Goal: Register for event/course

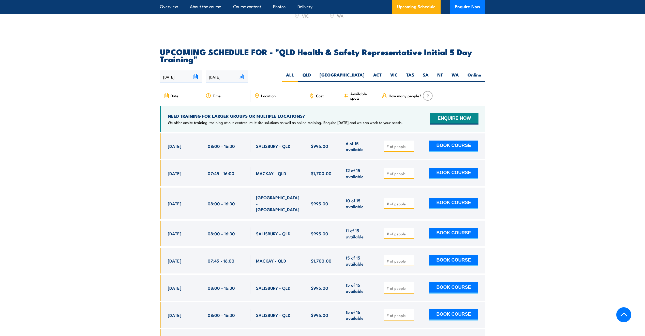
scroll to position [865, 0]
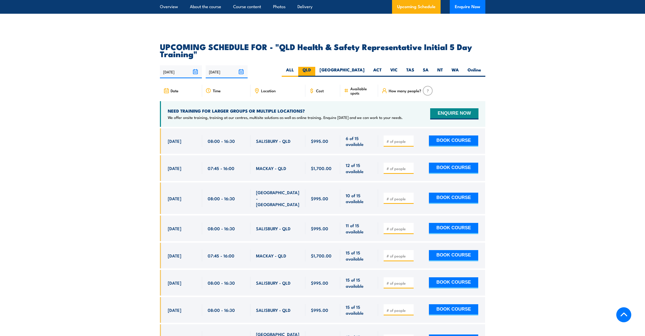
click at [315, 71] on label "QLD" at bounding box center [306, 72] width 17 height 10
click at [314, 70] on input "QLD" at bounding box center [312, 68] width 3 height 3
radio input "true"
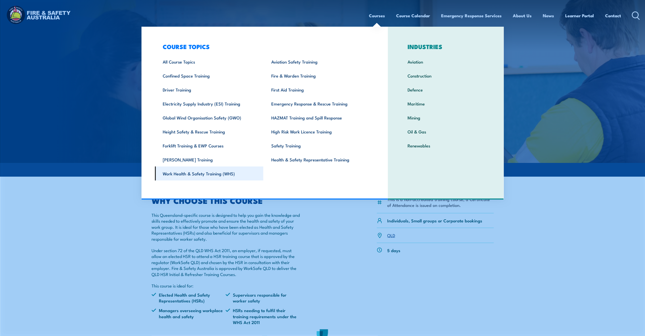
click at [193, 174] on link "Work Health & Safety Training (WHS)" at bounding box center [209, 174] width 109 height 14
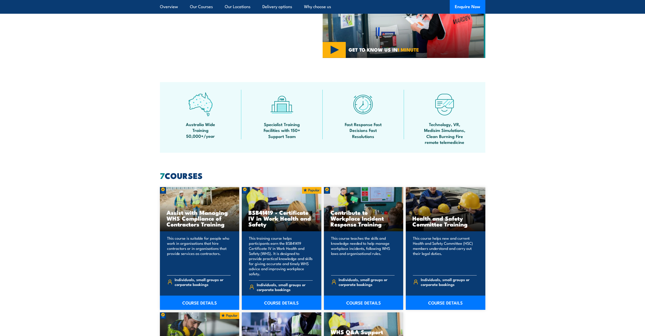
scroll to position [254, 0]
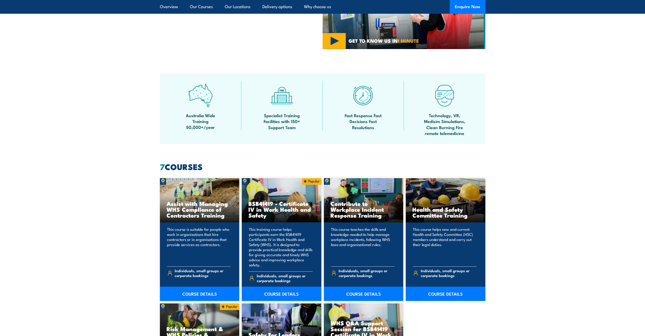
click at [521, 241] on section "7 COURSES Assist with Managing WHS Compliance of Contractors Training This cour…" at bounding box center [322, 307] width 645 height 288
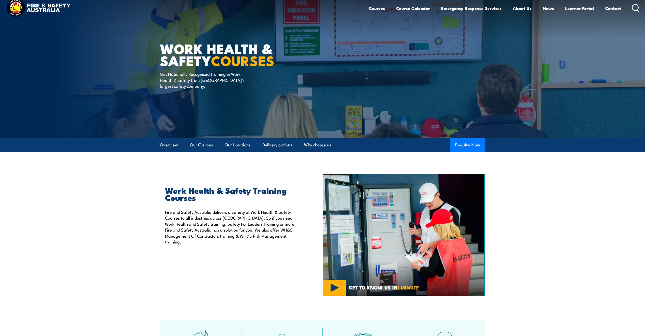
scroll to position [0, 0]
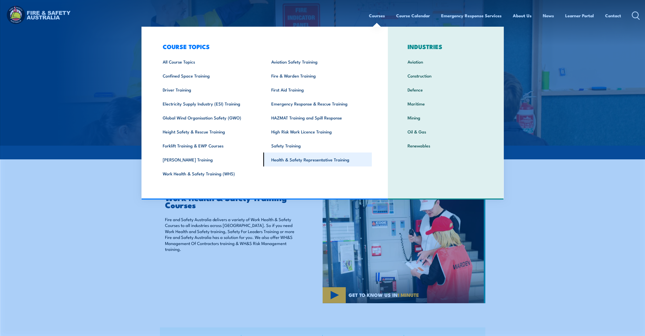
click at [323, 161] on link "Health & Safety Representative Training" at bounding box center [318, 160] width 109 height 14
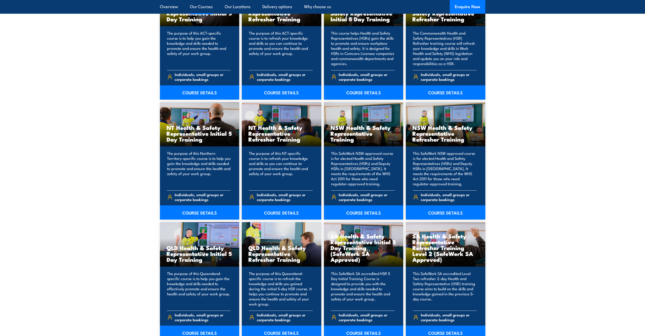
scroll to position [560, 0]
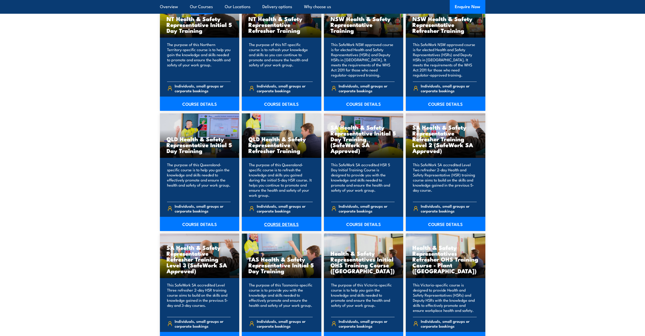
click at [292, 223] on link "COURSE DETAILS" at bounding box center [282, 224] width 80 height 14
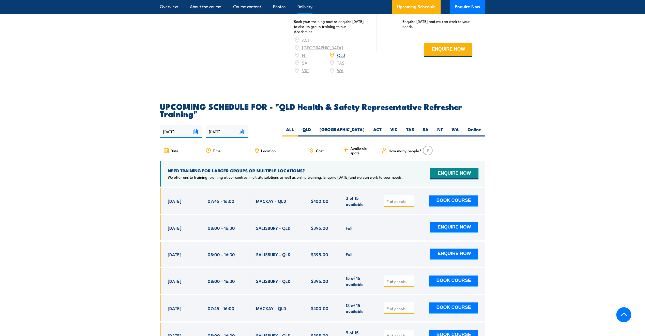
scroll to position [789, 0]
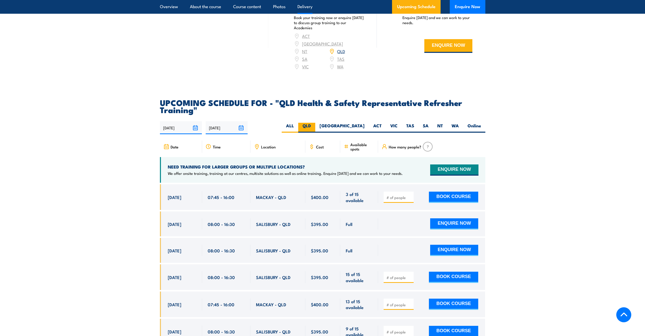
click at [315, 131] on label "QLD" at bounding box center [306, 128] width 17 height 10
click at [314, 126] on input "QLD" at bounding box center [312, 124] width 3 height 3
radio input "true"
click at [315, 131] on label "QLD" at bounding box center [306, 128] width 17 height 10
click at [314, 126] on input "QLD" at bounding box center [312, 124] width 3 height 3
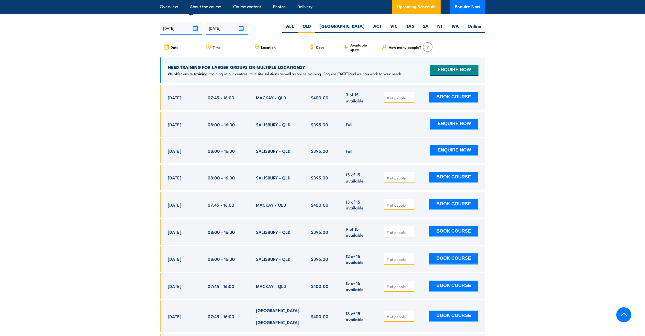
scroll to position [892, 0]
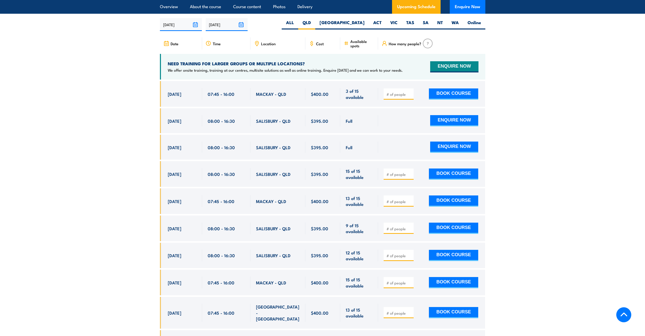
click at [166, 126] on div "[DATE] 08:00 - 08:00" at bounding box center [181, 120] width 42 height 25
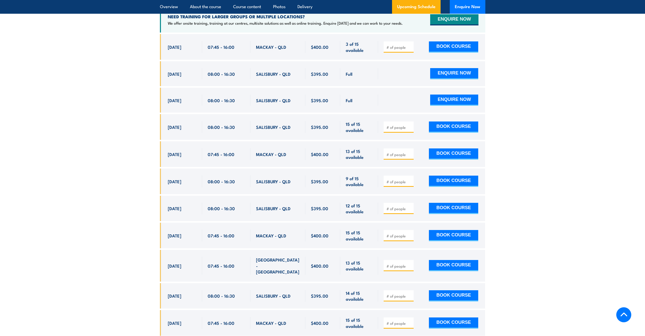
scroll to position [954, 0]
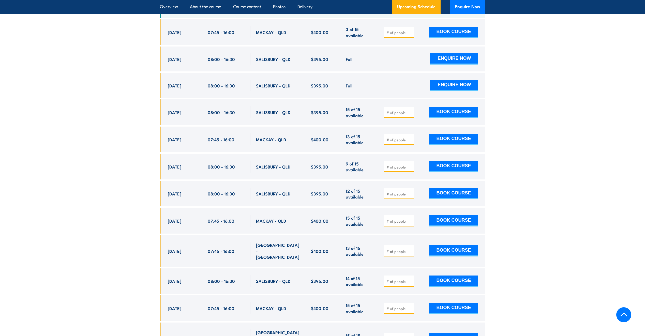
drag, startPoint x: 164, startPoint y: 177, endPoint x: 369, endPoint y: 283, distance: 230.2
click at [369, 283] on div "$400.00" at bounding box center [323, 204] width 326 height 370
copy div "[DATE] 08:00 - 16:30 [GEOGRAPHIC_DATA] - QLD 15 of 15 available $395.00 $395.00…"
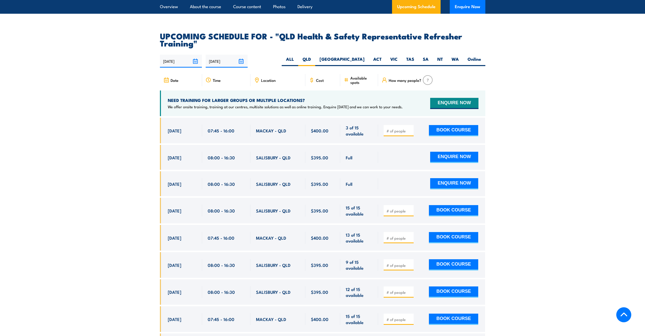
scroll to position [725, 0]
